Goal: Information Seeking & Learning: Learn about a topic

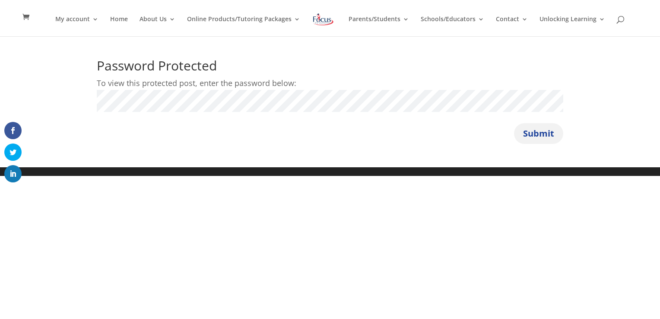
click at [536, 129] on button "Submit" at bounding box center [538, 133] width 49 height 21
